Goal: Communication & Community: Participate in discussion

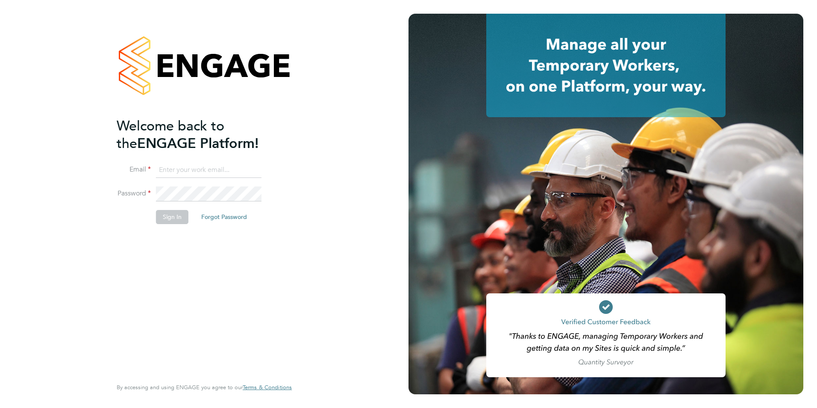
type input "[EMAIL_ADDRESS][DOMAIN_NAME]"
click at [170, 221] on button "Sign In" at bounding box center [172, 217] width 32 height 14
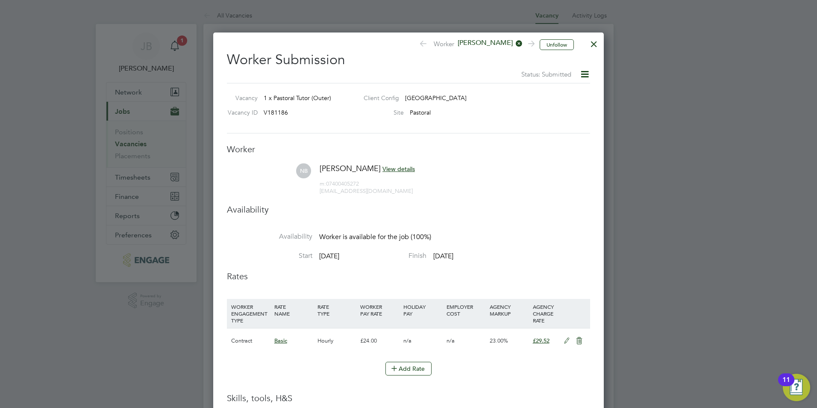
click at [594, 44] on div at bounding box center [593, 41] width 15 height 15
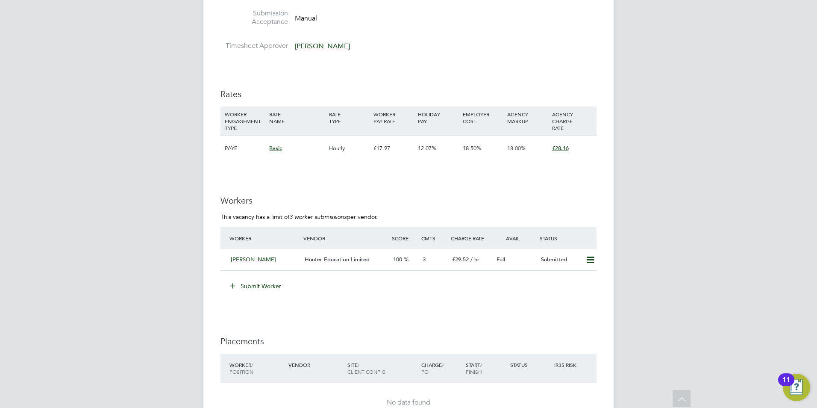
scroll to position [1260, 0]
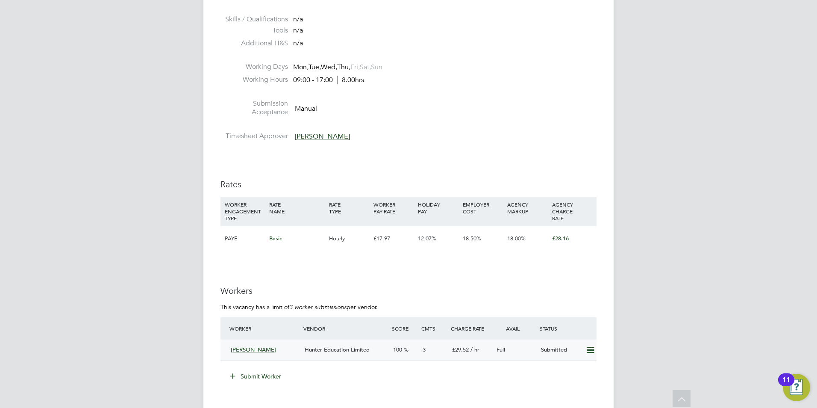
click at [342, 352] on span "Hunter Education Limited" at bounding box center [337, 349] width 65 height 7
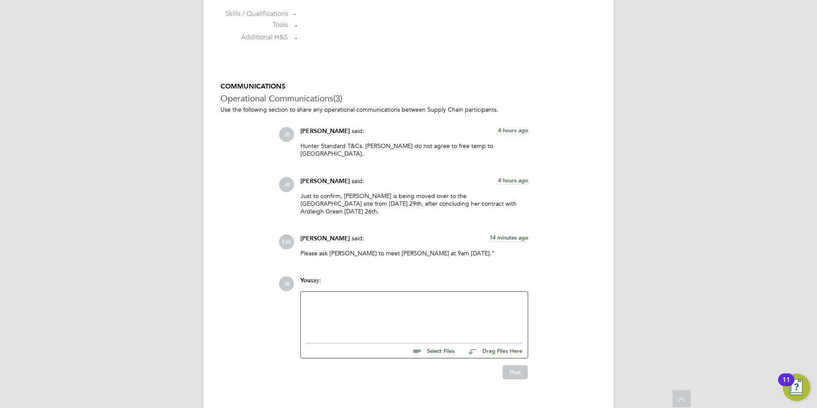
click at [416, 299] on div at bounding box center [414, 315] width 217 height 37
drag, startPoint x: 357, startPoint y: 285, endPoint x: 278, endPoint y: 275, distance: 79.7
click at [278, 275] on div "COMMUNICATIONS Operational Communications (3) Use the following section to shar…" at bounding box center [408, 230] width 376 height 297
click at [490, 297] on div "Nadia has been requested to work on Monday from Ardleigh Green" at bounding box center [414, 315] width 217 height 37
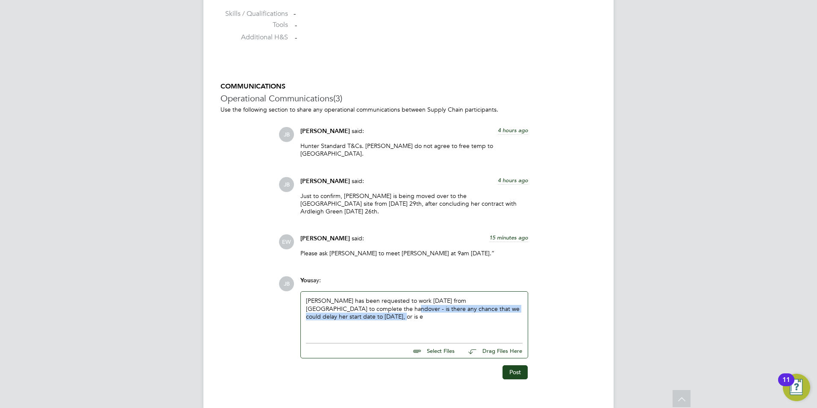
drag, startPoint x: 351, startPoint y: 312, endPoint x: 346, endPoint y: 293, distance: 19.6
click at [346, 297] on div "Nadia has been requested to work on Monday from Ardleigh Green to complete the …" at bounding box center [414, 315] width 217 height 37
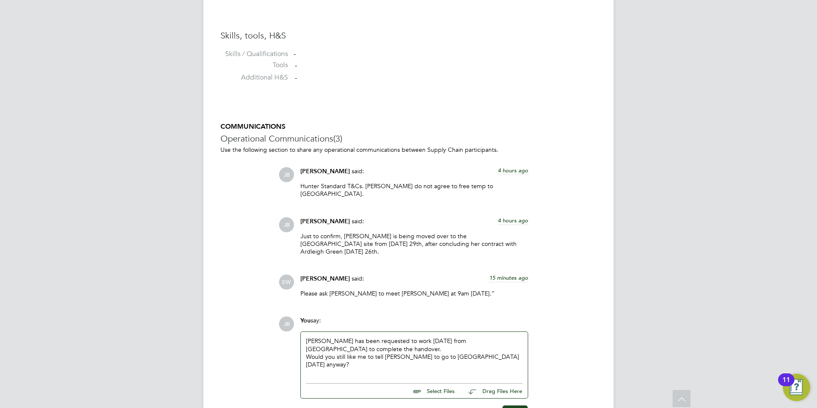
scroll to position [713, 0]
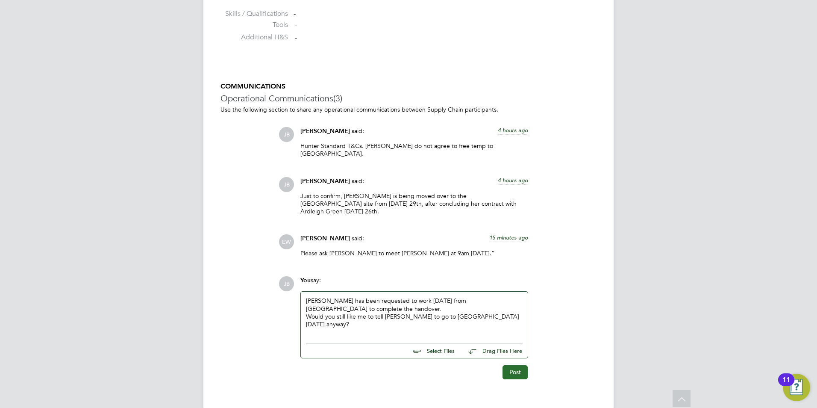
click at [513, 365] on button "Post" at bounding box center [515, 372] width 25 height 14
